Goal: Transaction & Acquisition: Purchase product/service

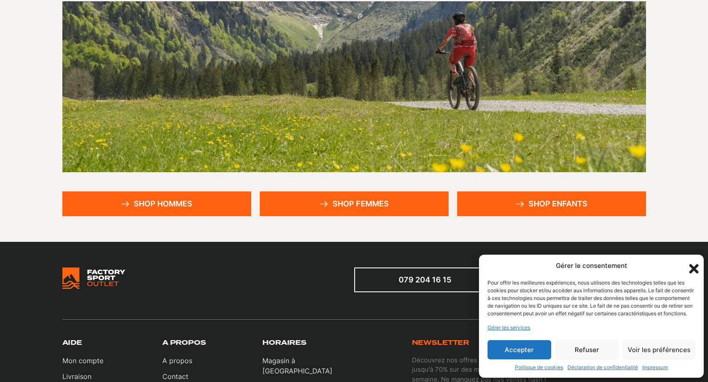
scroll to position [128, 0]
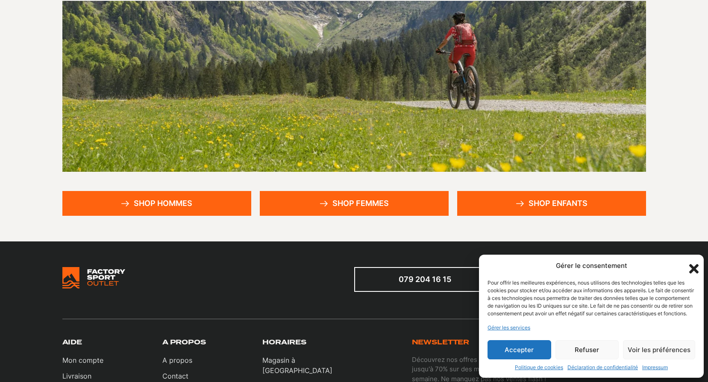
click at [549, 348] on button "Accepter" at bounding box center [520, 349] width 64 height 19
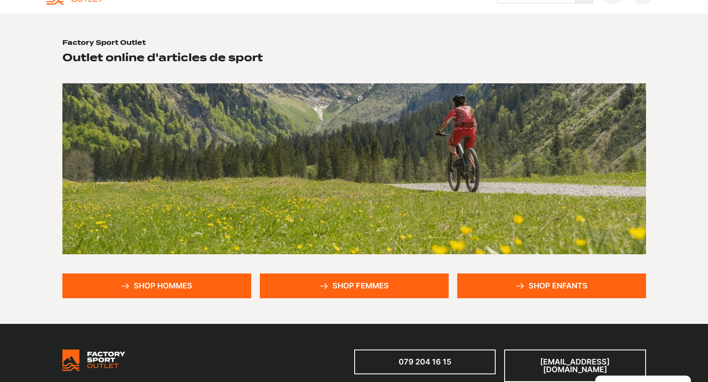
scroll to position [43, 0]
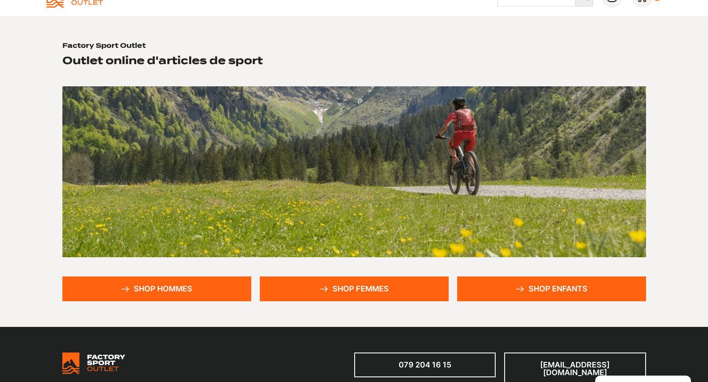
click at [382, 290] on link "Shop femmes" at bounding box center [354, 288] width 189 height 25
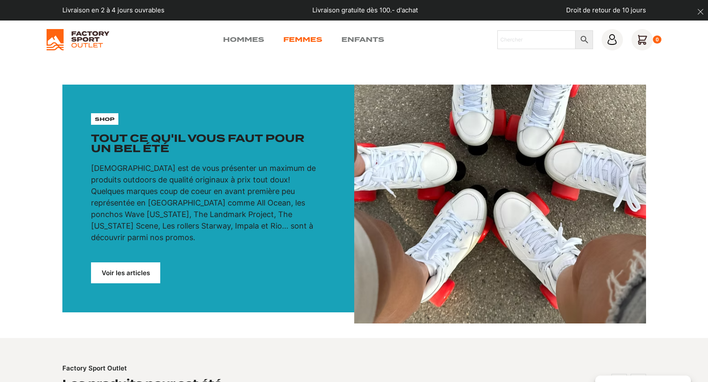
click at [307, 37] on link "Femmes" at bounding box center [302, 40] width 39 height 10
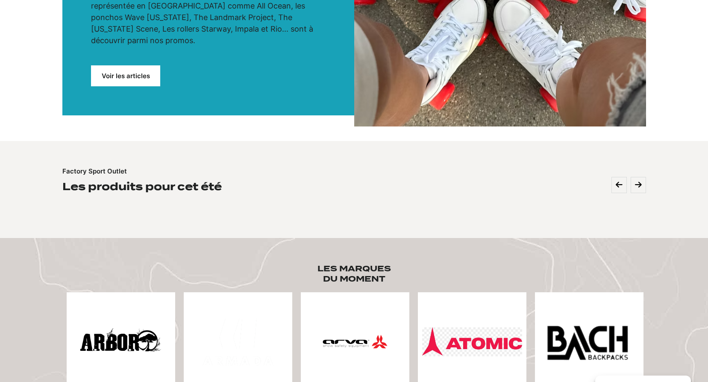
scroll to position [256, 0]
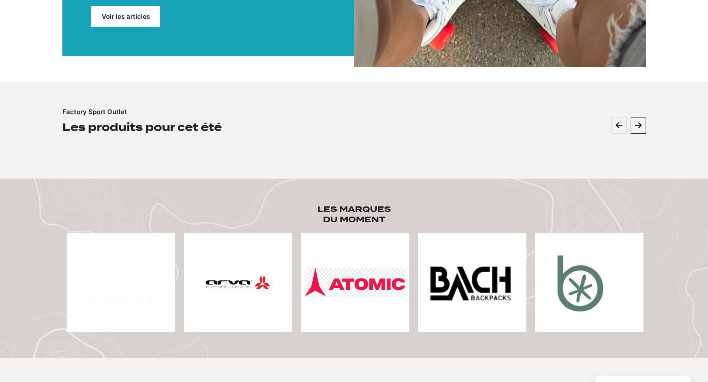
click at [645, 118] on button at bounding box center [638, 126] width 15 height 16
